Goal: Task Accomplishment & Management: Complete application form

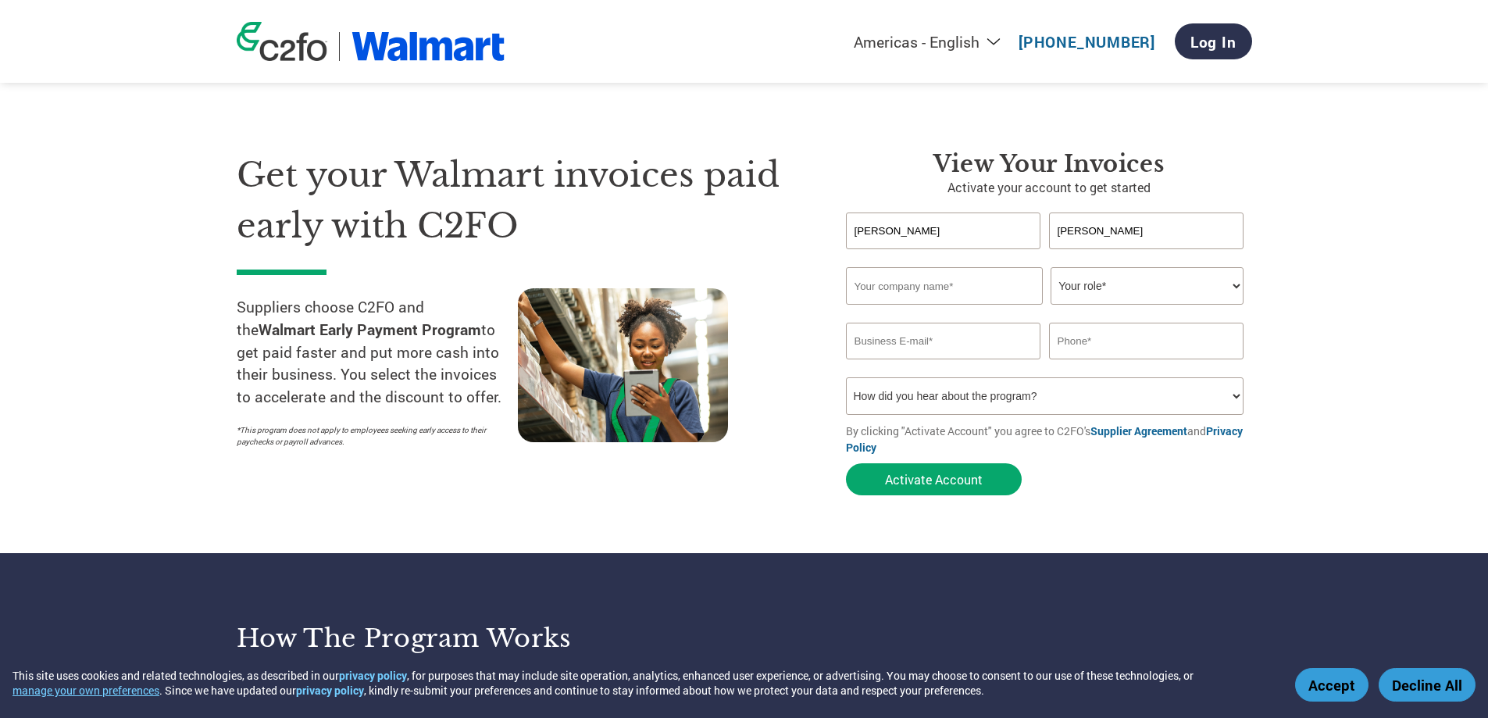
type input "Katz"
click at [959, 283] on input "text" at bounding box center [944, 286] width 197 height 38
paste input "[PERSON_NAME]"
type input "[PERSON_NAME]"
click at [1101, 288] on select "Your role* CFO Controller Credit Manager Finance Director Treasurer CEO Preside…" at bounding box center [1147, 286] width 193 height 38
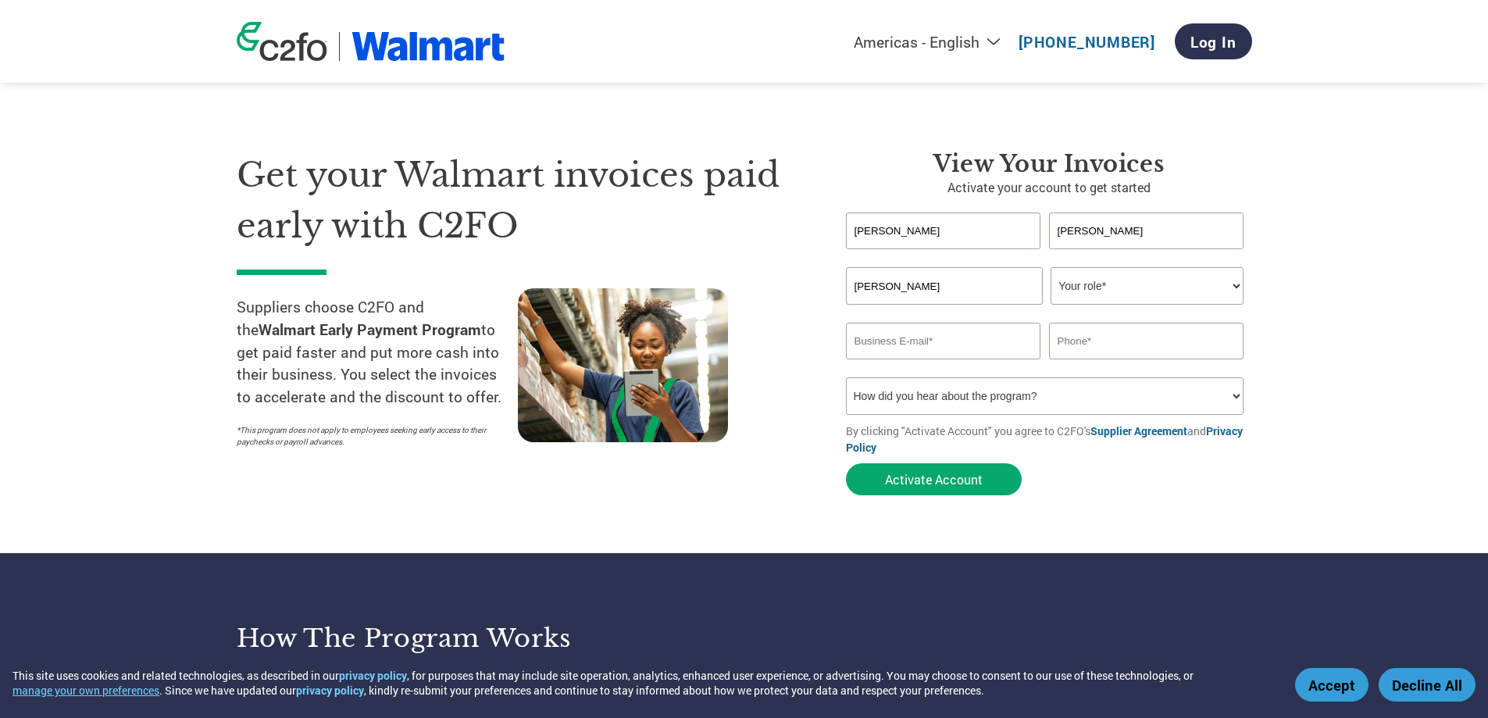
select select "CFO"
click at [1051, 267] on select "Your role* CFO Controller Credit Manager Finance Director Treasurer CEO Preside…" at bounding box center [1147, 286] width 193 height 38
click at [1102, 342] on input "text" at bounding box center [1146, 341] width 195 height 37
drag, startPoint x: 1120, startPoint y: 352, endPoint x: 1116, endPoint y: 344, distance: 9.1
click at [1120, 352] on input "text" at bounding box center [1146, 341] width 195 height 37
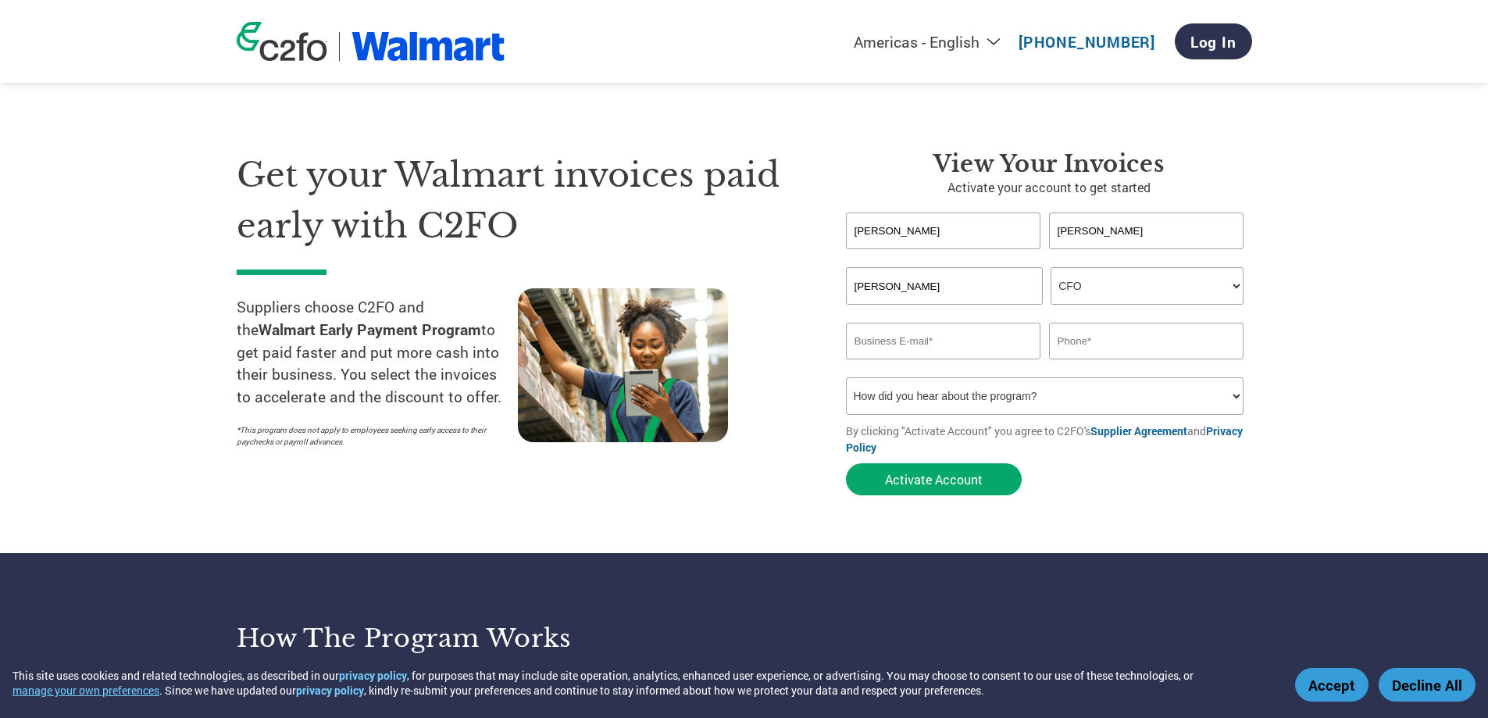
paste input "954-661-1191"
type input "954-661-1191"
drag, startPoint x: 901, startPoint y: 338, endPoint x: 953, endPoint y: 338, distance: 52.3
click at [901, 338] on input "email" at bounding box center [943, 341] width 195 height 37
click at [902, 345] on input "email" at bounding box center [943, 341] width 195 height 37
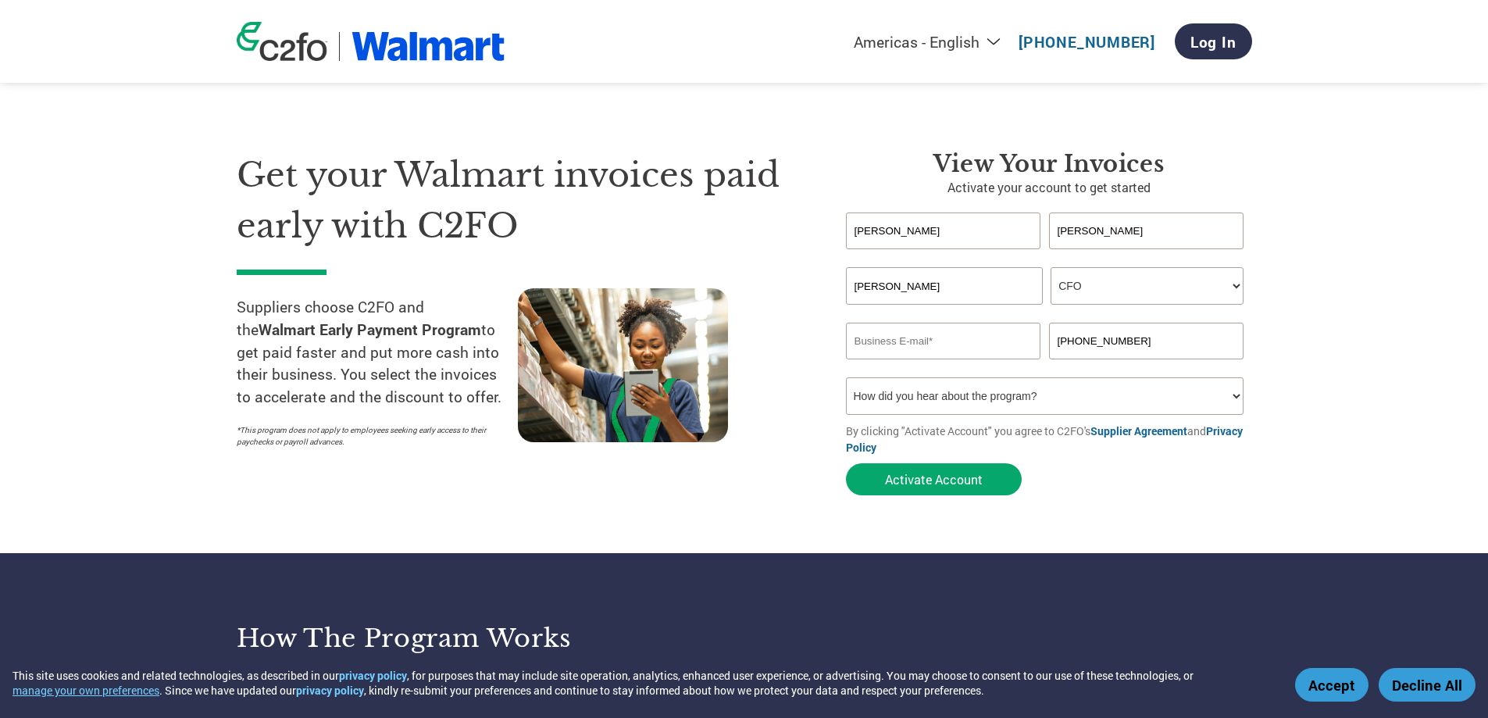
paste input "jkatz@hymaninc.com"
type input "jkatz@hymaninc.com"
drag, startPoint x: 909, startPoint y: 377, endPoint x: 908, endPoint y: 390, distance: 12.5
click at [909, 377] on select "How did you hear about the program? Received a letter Email Social Media Online…" at bounding box center [1045, 396] width 398 height 38
click at [906, 392] on select "How did you hear about the program? Received a letter Email Social Media Online…" at bounding box center [1045, 396] width 398 height 38
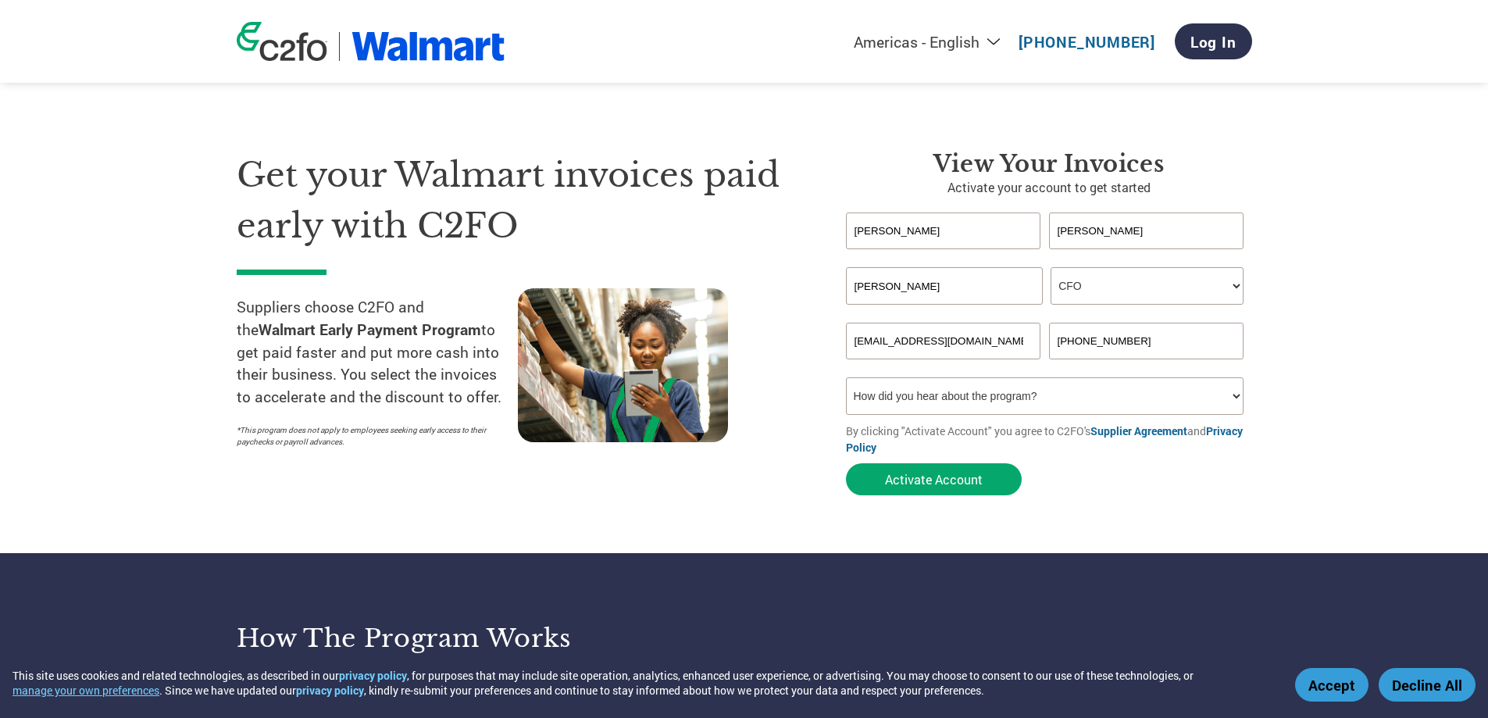
click at [987, 395] on select "How did you hear about the program? Received a letter Email Social Media Online…" at bounding box center [1045, 396] width 398 height 38
click at [846, 377] on select "How did you hear about the program? Received a letter Email Social Media Online…" at bounding box center [1045, 396] width 398 height 38
click at [1281, 443] on section "Get your Walmart invoices paid early with C2FO Suppliers choose C2FO and the Wa…" at bounding box center [744, 308] width 1488 height 491
click at [891, 291] on input "[PERSON_NAME]" at bounding box center [944, 286] width 197 height 38
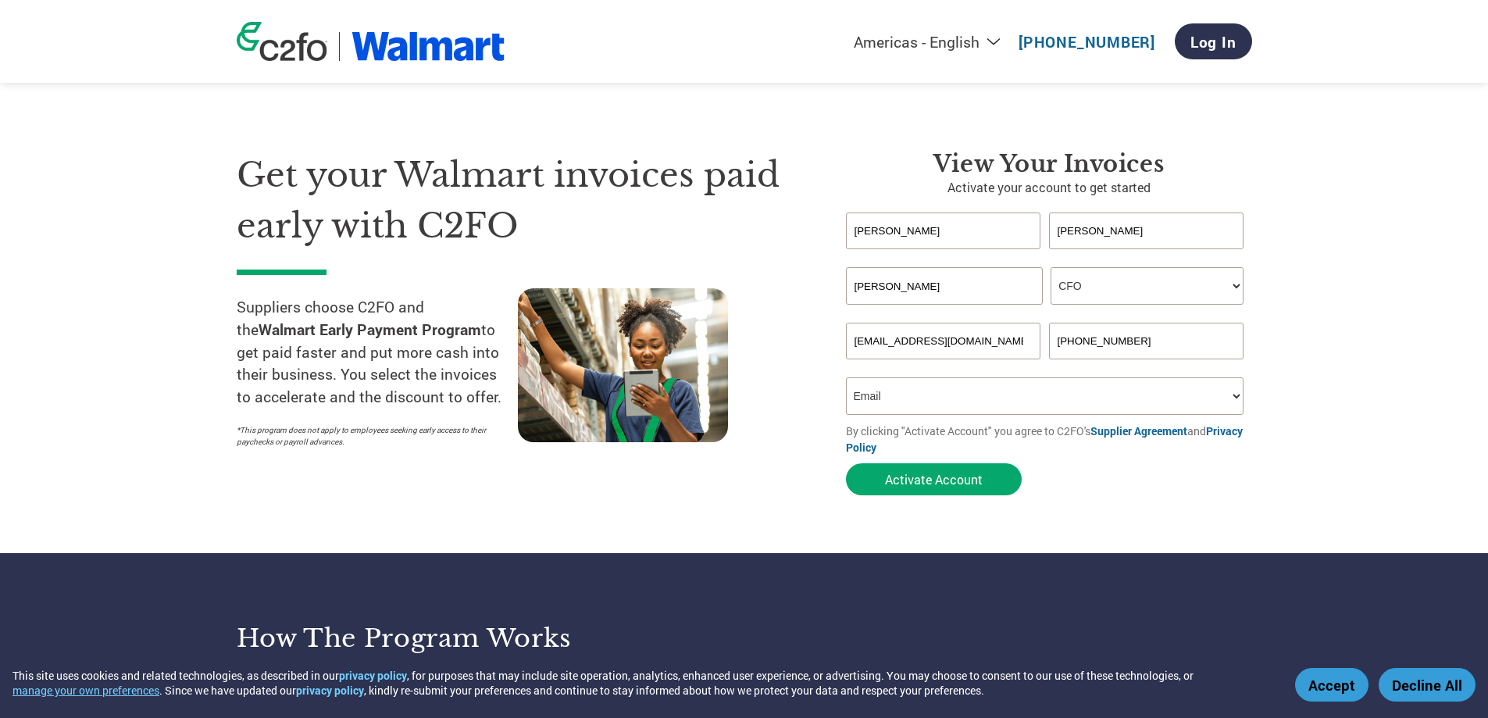
click at [891, 291] on input "[PERSON_NAME]" at bounding box center [944, 286] width 197 height 38
drag, startPoint x: 991, startPoint y: 403, endPoint x: 980, endPoint y: 414, distance: 15.5
click at [991, 403] on select "How did you hear about the program? Received a letter Email Social Media Online…" at bounding box center [1045, 396] width 398 height 38
select select "Other"
click at [846, 377] on select "How did you hear about the program? Received a letter Email Social Media Online…" at bounding box center [1045, 396] width 398 height 38
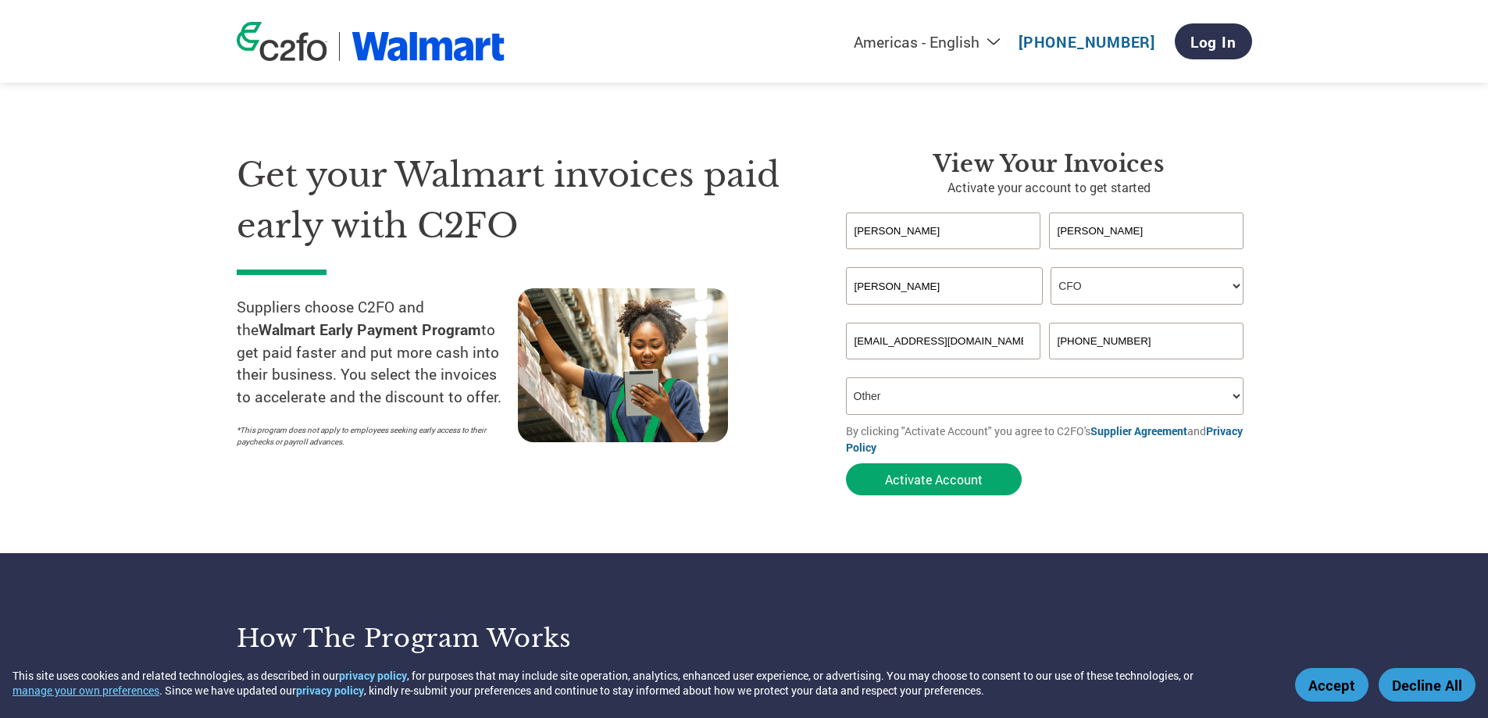
click at [952, 521] on section "Get your Walmart invoices paid early with C2FO Suppliers choose C2FO and the Wa…" at bounding box center [744, 308] width 1488 height 491
click at [957, 476] on button "Activate Account" at bounding box center [934, 479] width 176 height 32
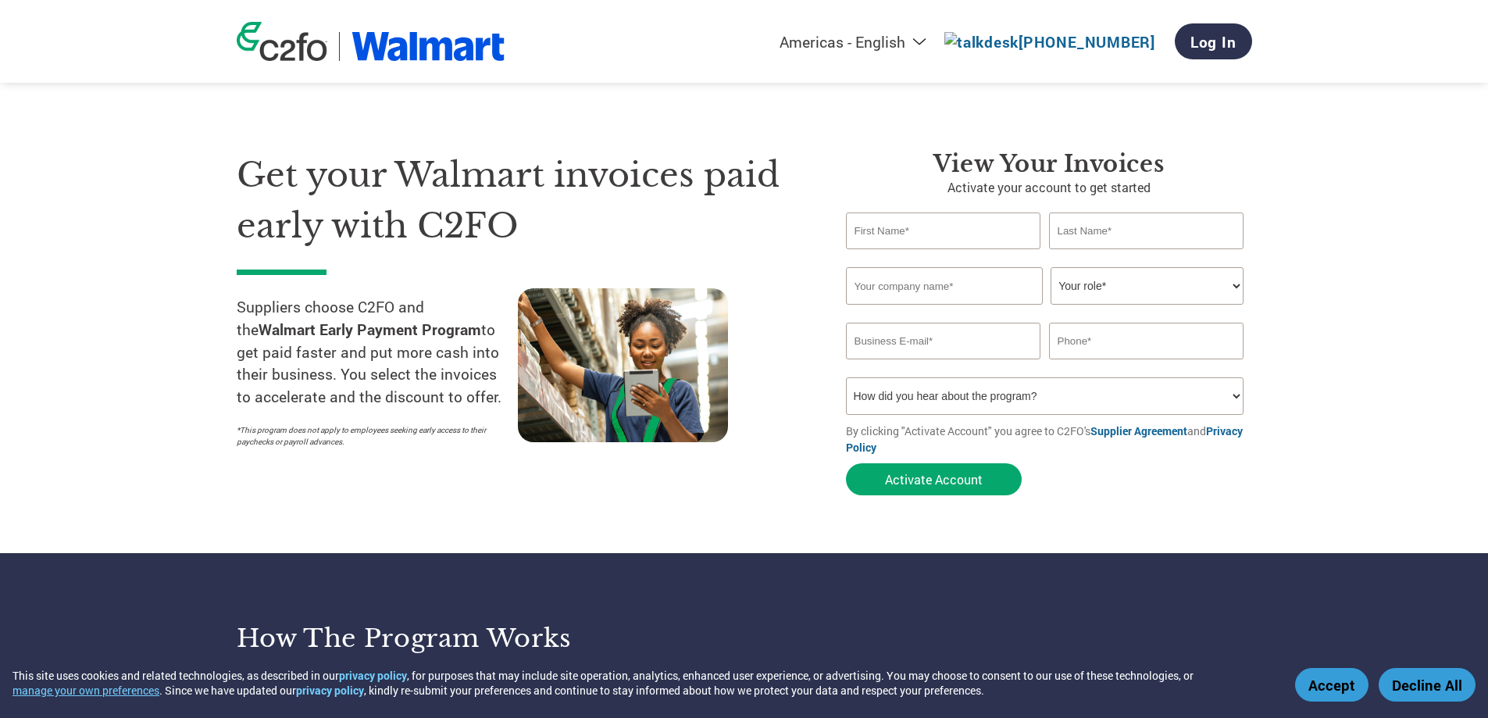
click at [912, 234] on input "text" at bounding box center [943, 231] width 195 height 37
type input "[PERSON_NAME]"
paste input "[PERSON_NAME]"
type input "[PERSON_NAME]"
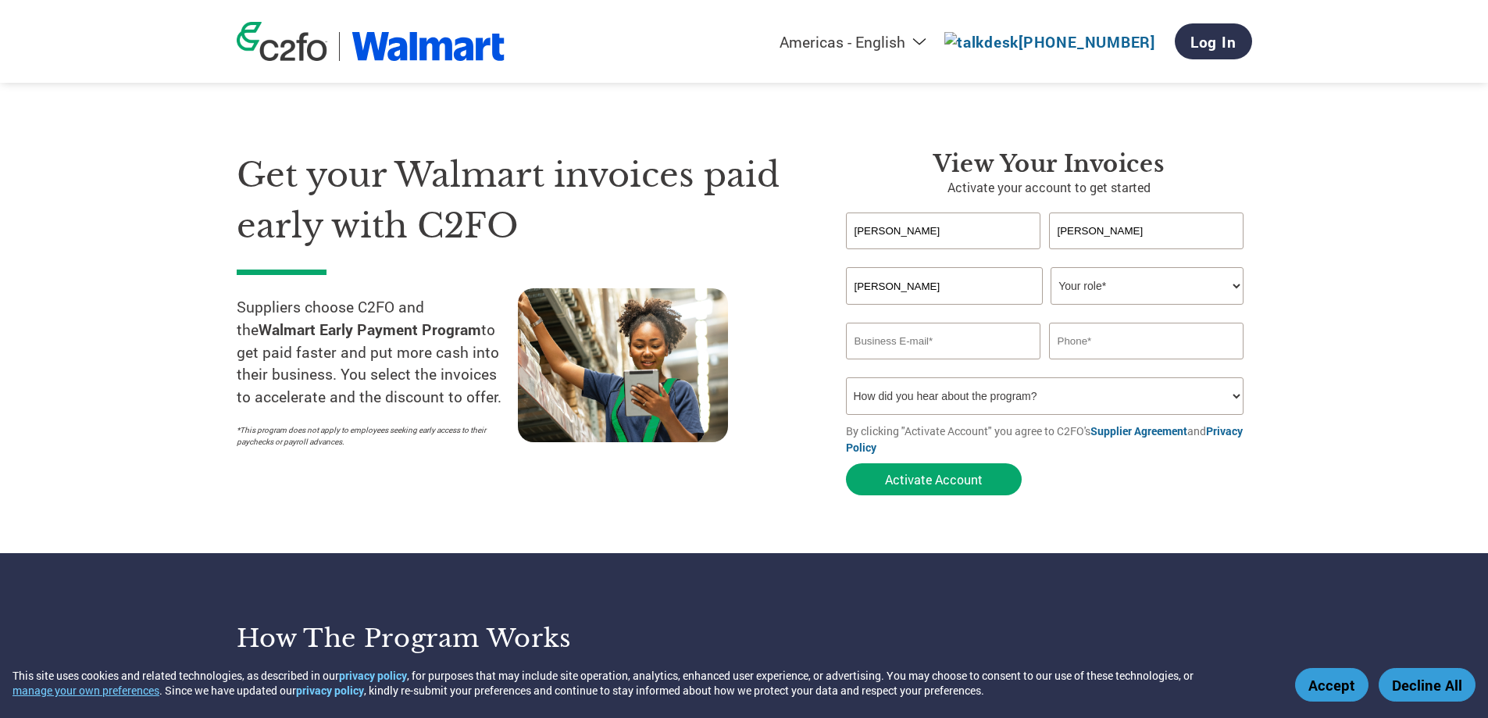
click at [1188, 290] on select "Your role* CFO Controller Credit Manager Finance Director Treasurer CEO Preside…" at bounding box center [1147, 286] width 193 height 38
select select "CEO"
click at [1051, 267] on select "Your role* CFO Controller Credit Manager Finance Director Treasurer CEO Preside…" at bounding box center [1147, 286] width 193 height 38
drag, startPoint x: 959, startPoint y: 338, endPoint x: 974, endPoint y: 358, distance: 25.6
click at [959, 338] on input "email" at bounding box center [943, 341] width 195 height 37
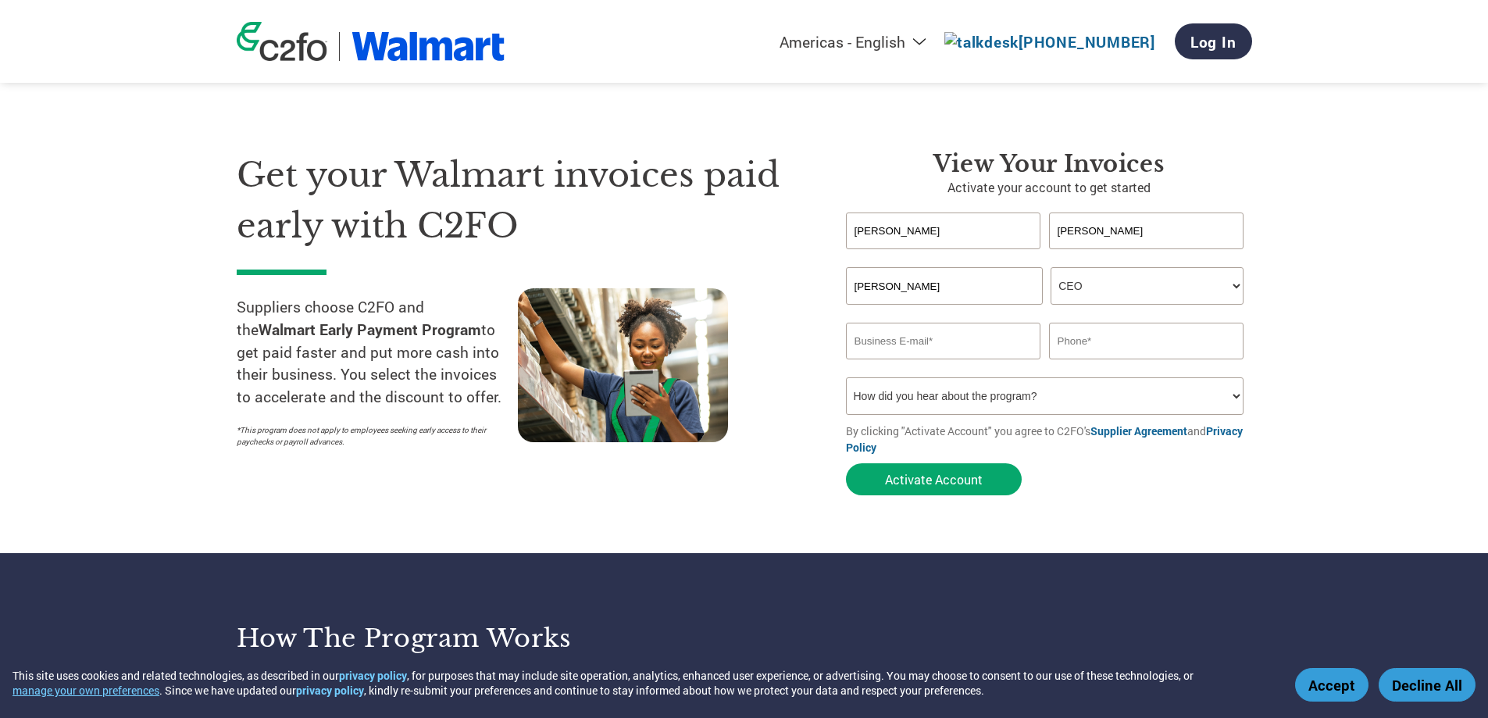
drag, startPoint x: 989, startPoint y: 344, endPoint x: 1139, endPoint y: 352, distance: 150.3
click at [989, 344] on input "email" at bounding box center [943, 341] width 195 height 37
paste input "[EMAIL_ADDRESS][DOMAIN_NAME]"
type input "[EMAIL_ADDRESS][DOMAIN_NAME]"
click at [1139, 352] on input "text" at bounding box center [1146, 341] width 195 height 37
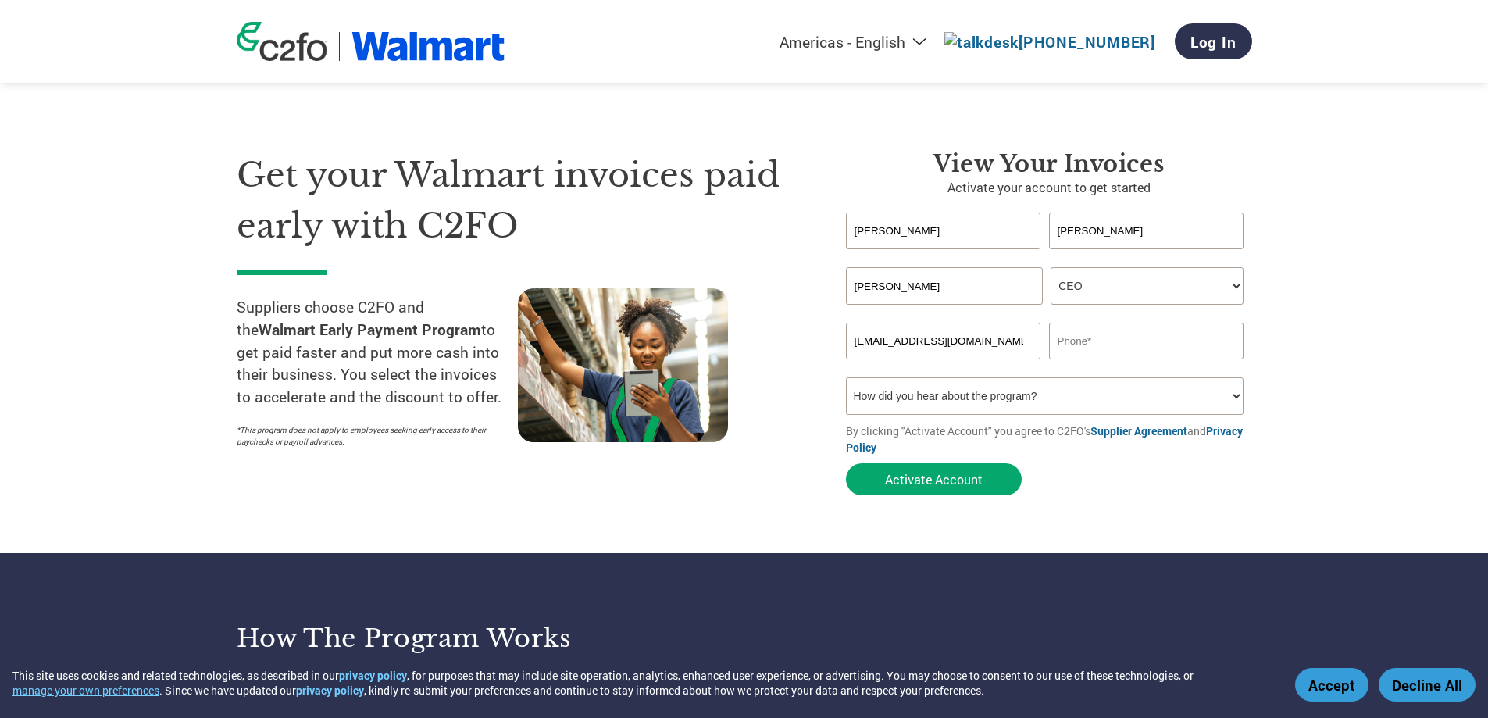
drag, startPoint x: 1085, startPoint y: 338, endPoint x: 1088, endPoint y: 364, distance: 26.7
click at [1085, 338] on input "text" at bounding box center [1146, 341] width 195 height 37
paste input "[PHONE_NUMBER] Ext 4112"
type input "[PHONE_NUMBER] Ext 4112"
drag, startPoint x: 1032, startPoint y: 403, endPoint x: 981, endPoint y: 403, distance: 50.8
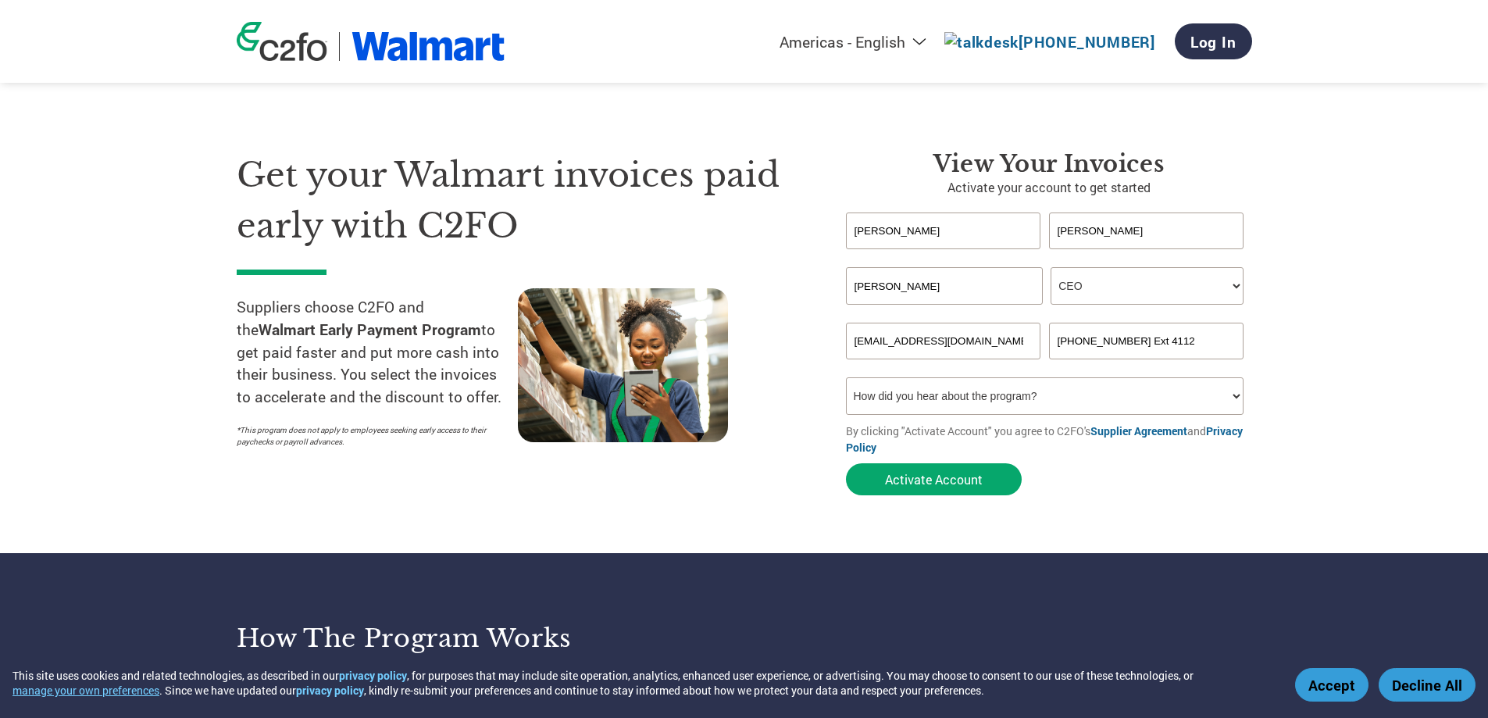
click at [1032, 403] on select "How did you hear about the program? Received a letter Email Social Media Online…" at bounding box center [1045, 396] width 398 height 38
select select "Other"
click at [846, 377] on select "How did you hear about the program? Received a letter Email Social Media Online…" at bounding box center [1045, 396] width 398 height 38
click at [1198, 515] on section "Get your Walmart invoices paid early with C2FO Suppliers choose C2FO and the Wa…" at bounding box center [744, 308] width 1488 height 491
drag, startPoint x: 1131, startPoint y: 342, endPoint x: 1185, endPoint y: 340, distance: 54.7
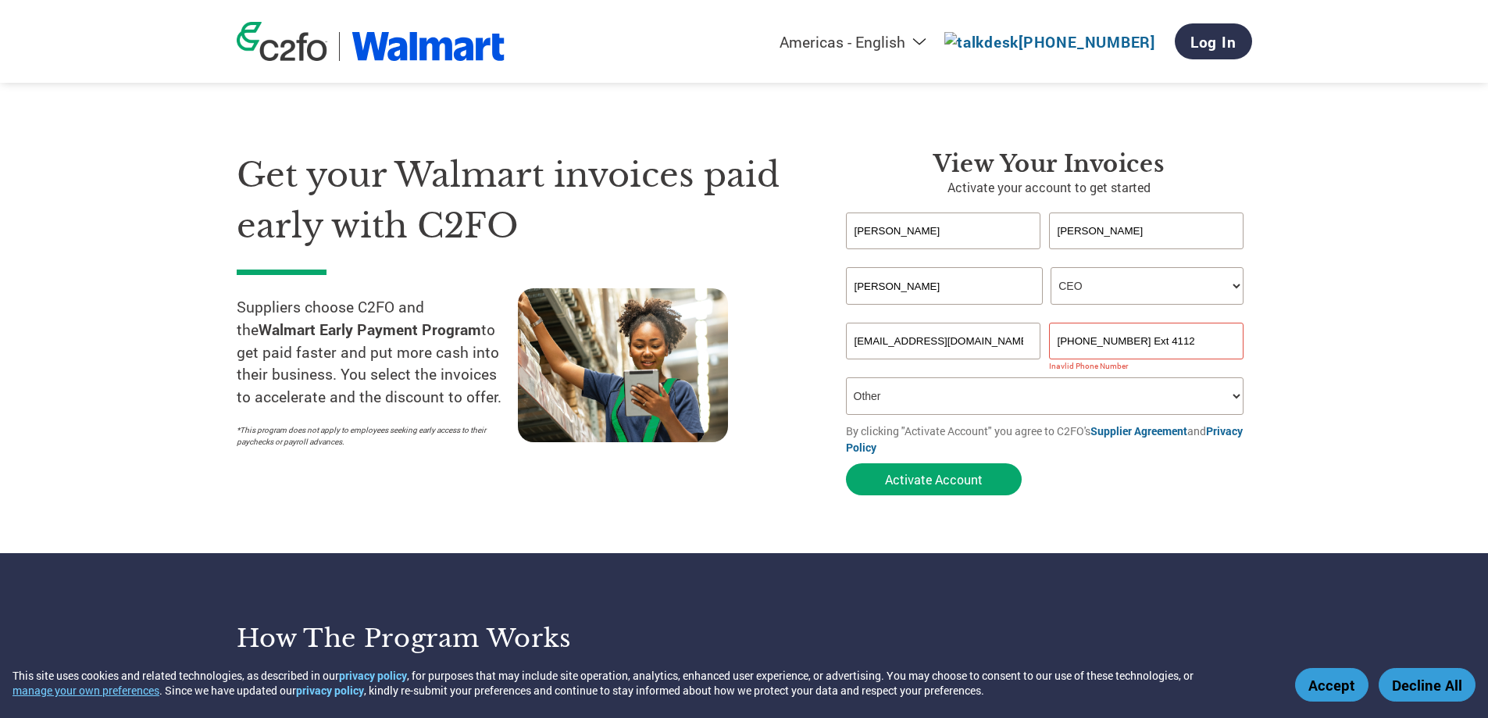
click at [1185, 340] on input "[PHONE_NUMBER] Ext 4112" at bounding box center [1146, 341] width 195 height 37
click at [1170, 341] on input "[PHONE_NUMBER] Ext 4112" at bounding box center [1146, 341] width 195 height 37
click at [1173, 338] on input "[PHONE_NUMBER] Ext 4112" at bounding box center [1146, 341] width 195 height 37
click at [1161, 341] on input "[PHONE_NUMBER] Ext 4112" at bounding box center [1146, 341] width 195 height 37
click at [1163, 340] on input "[PHONE_NUMBER] Ext 4112" at bounding box center [1146, 341] width 195 height 37
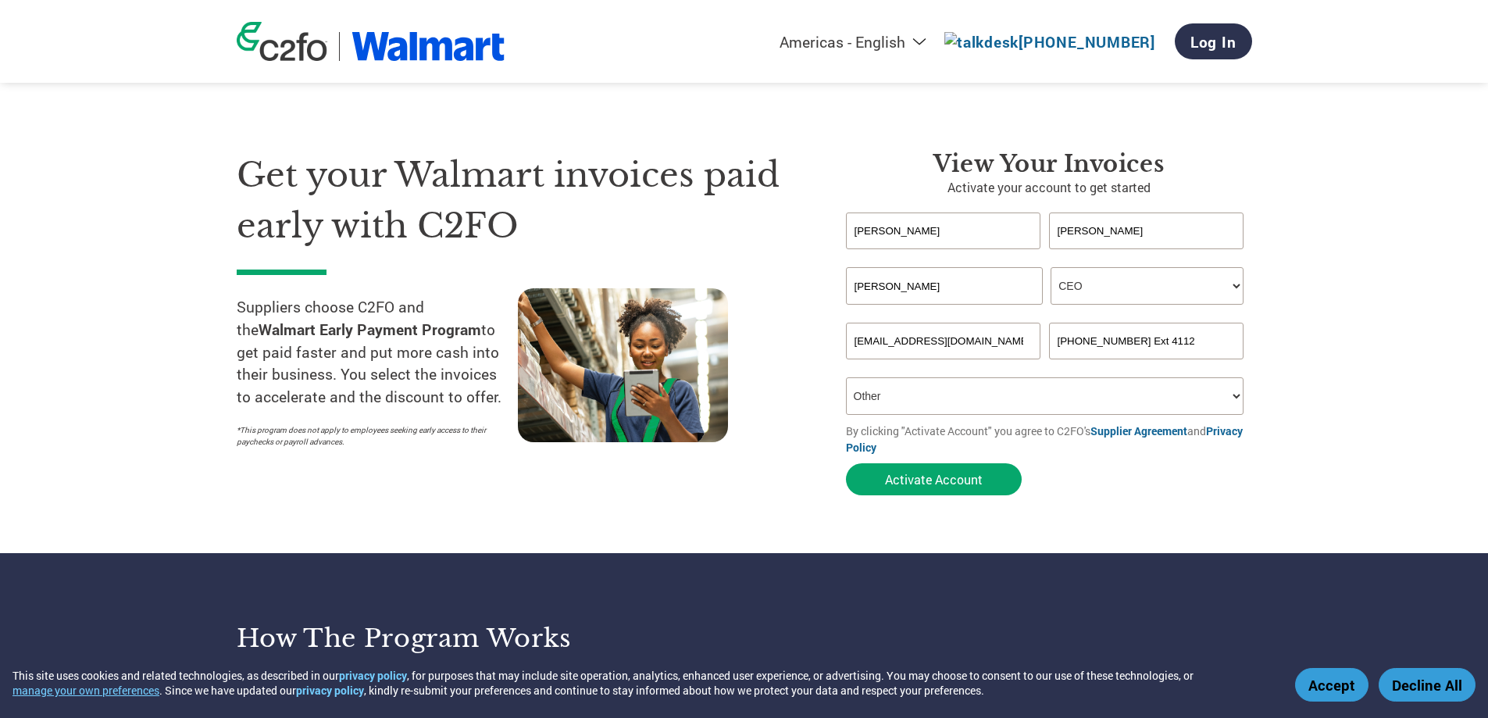
click at [1138, 341] on input "[PHONE_NUMBER] Ext 4112" at bounding box center [1146, 341] width 195 height 37
click at [986, 470] on button "Activate Account" at bounding box center [934, 479] width 176 height 32
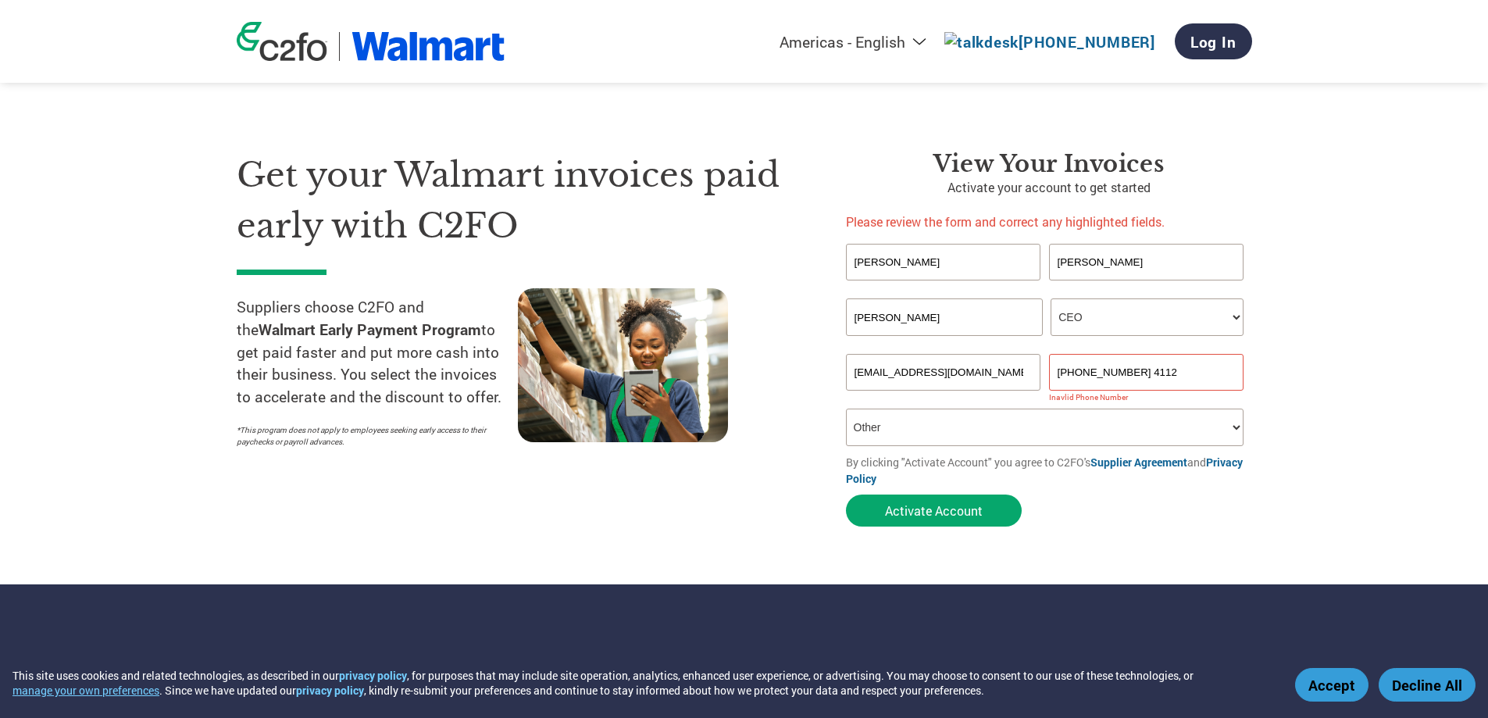
click at [1159, 362] on input "[PHONE_NUMBER] 4112" at bounding box center [1146, 372] width 195 height 37
click at [1158, 363] on input "[PHONE_NUMBER] 4112" at bounding box center [1146, 372] width 195 height 37
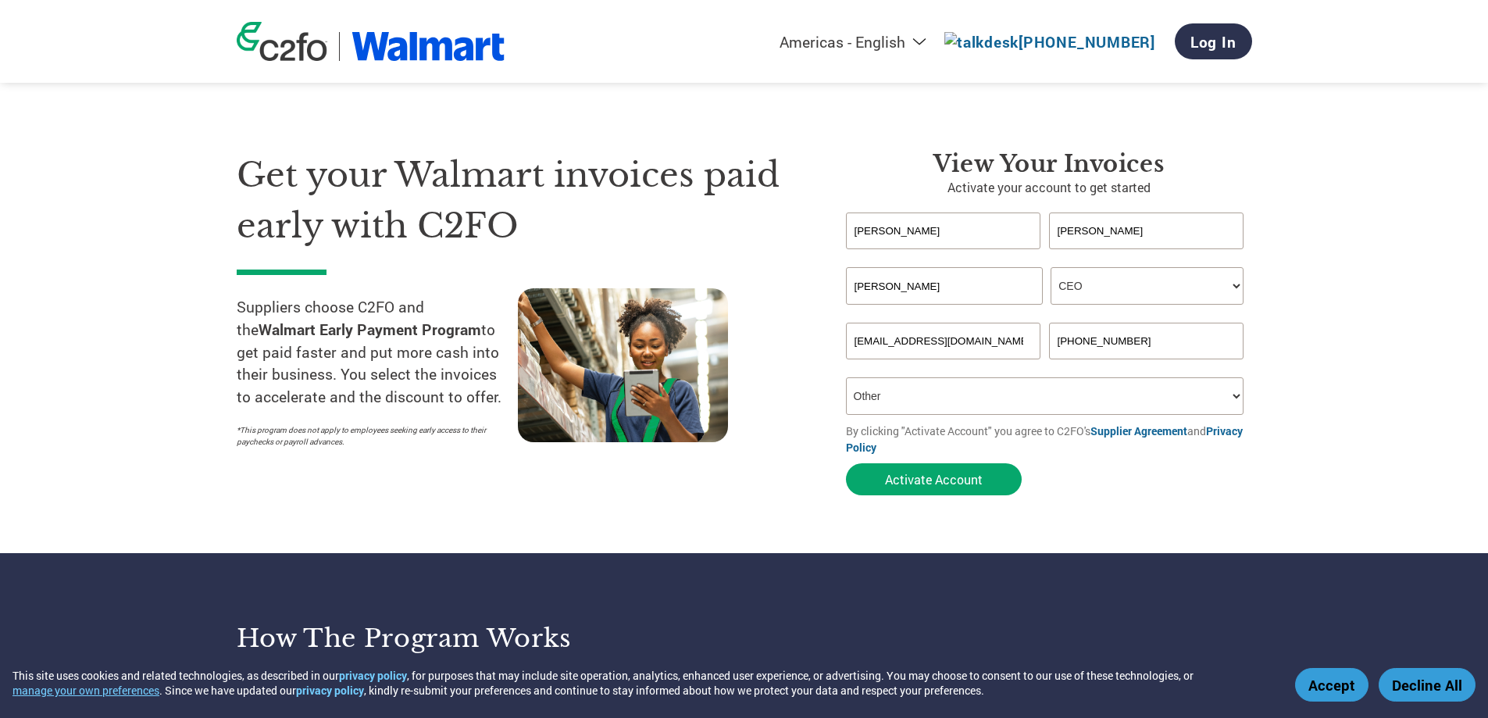
type input "[PHONE_NUMBER]"
click at [1373, 334] on section "Get your Walmart invoices paid early with C2FO Suppliers choose C2FO and the Wa…" at bounding box center [744, 308] width 1488 height 491
click at [956, 477] on button "Activate Account" at bounding box center [934, 479] width 176 height 32
